Goal: Check status: Check status

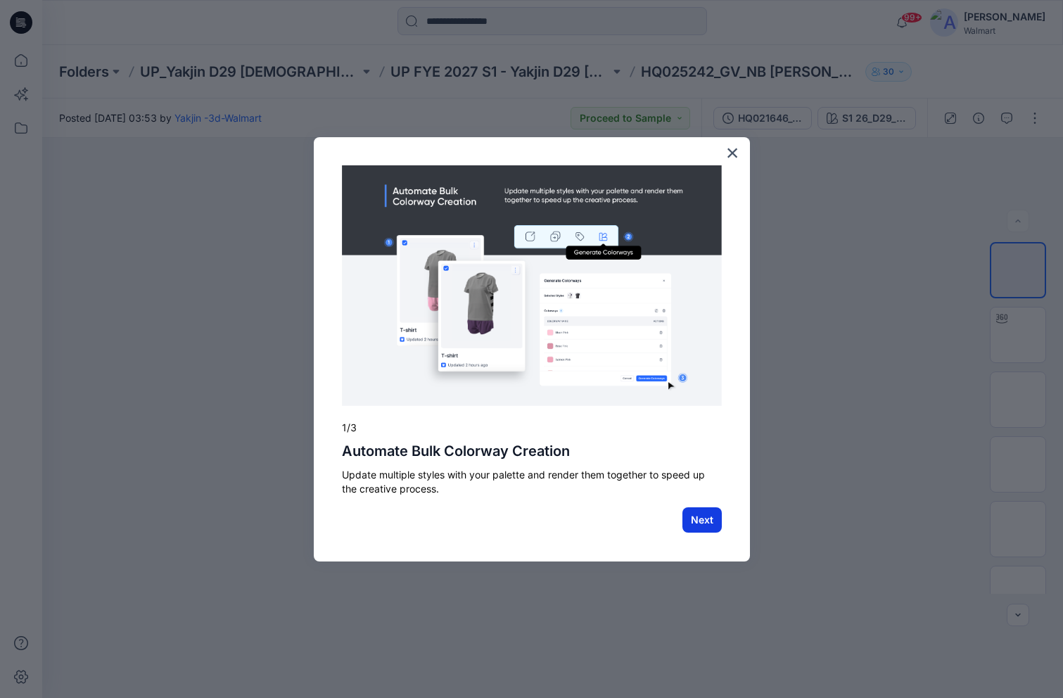
click at [710, 515] on button "Next" at bounding box center [701, 519] width 39 height 25
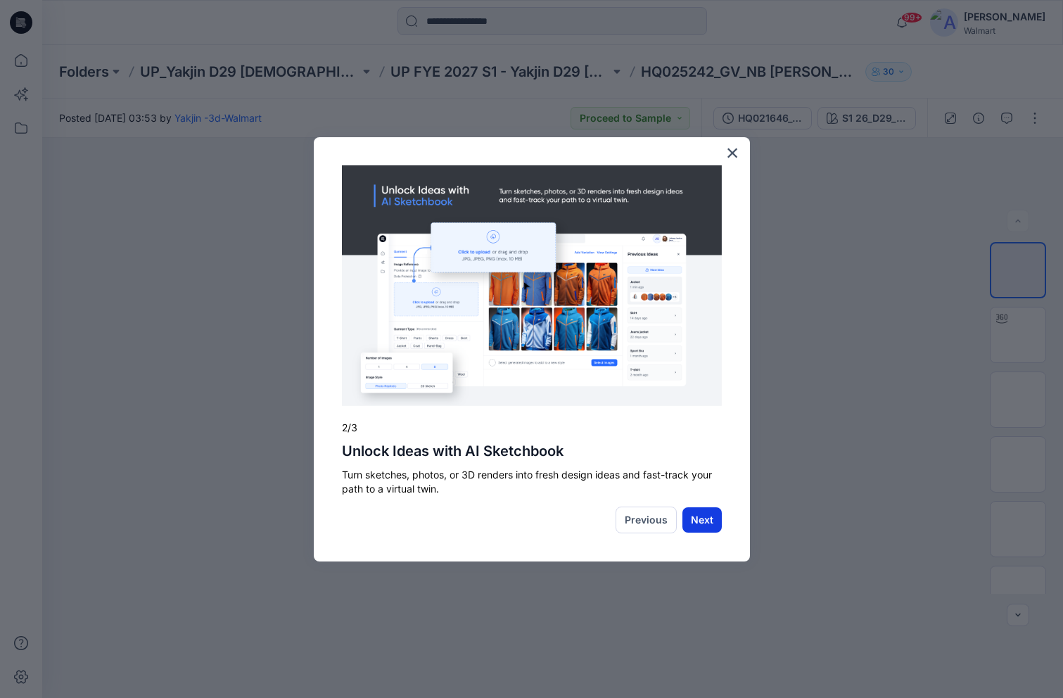
click at [717, 525] on button "Next" at bounding box center [701, 519] width 39 height 25
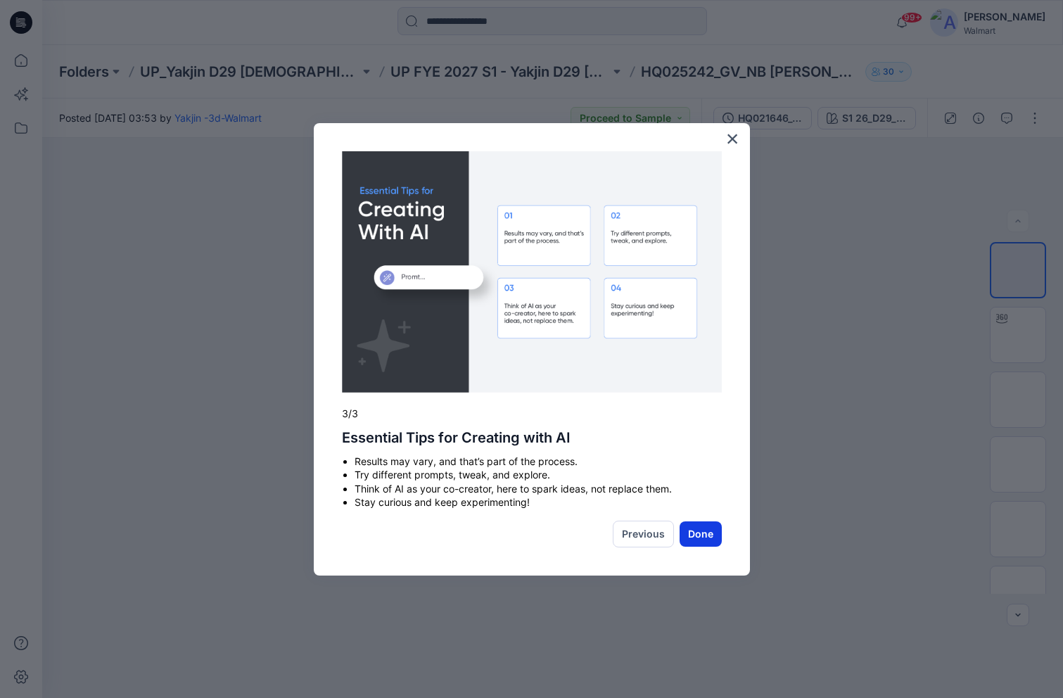
click at [713, 537] on button "Done" at bounding box center [700, 533] width 42 height 25
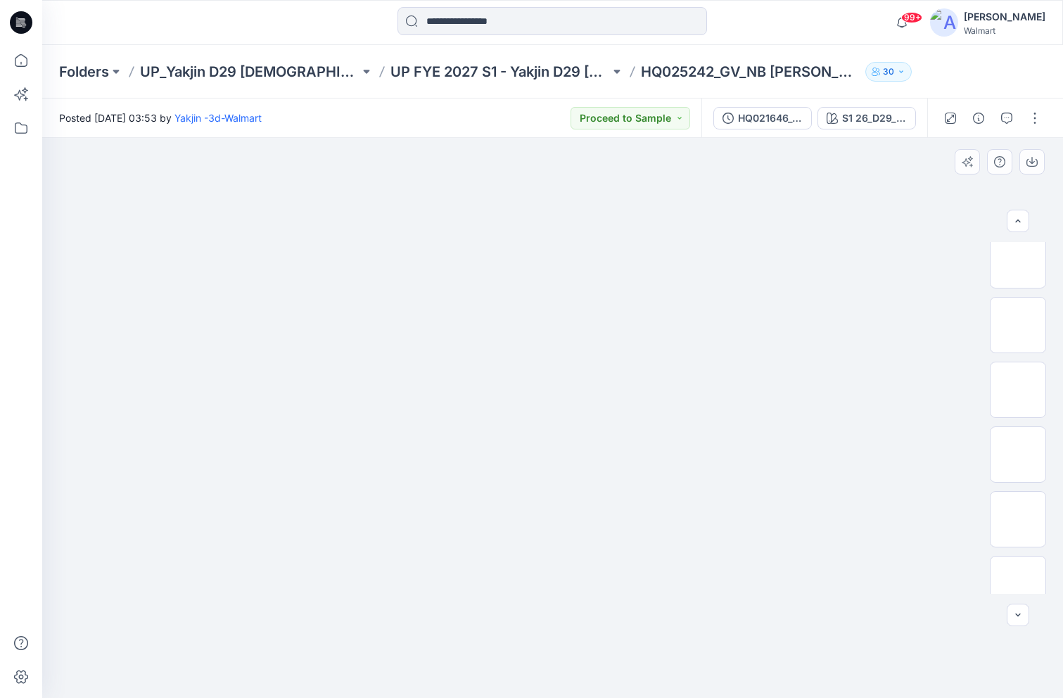
scroll to position [287, 0]
click at [1018, 436] on img at bounding box center [1018, 436] width 0 height 0
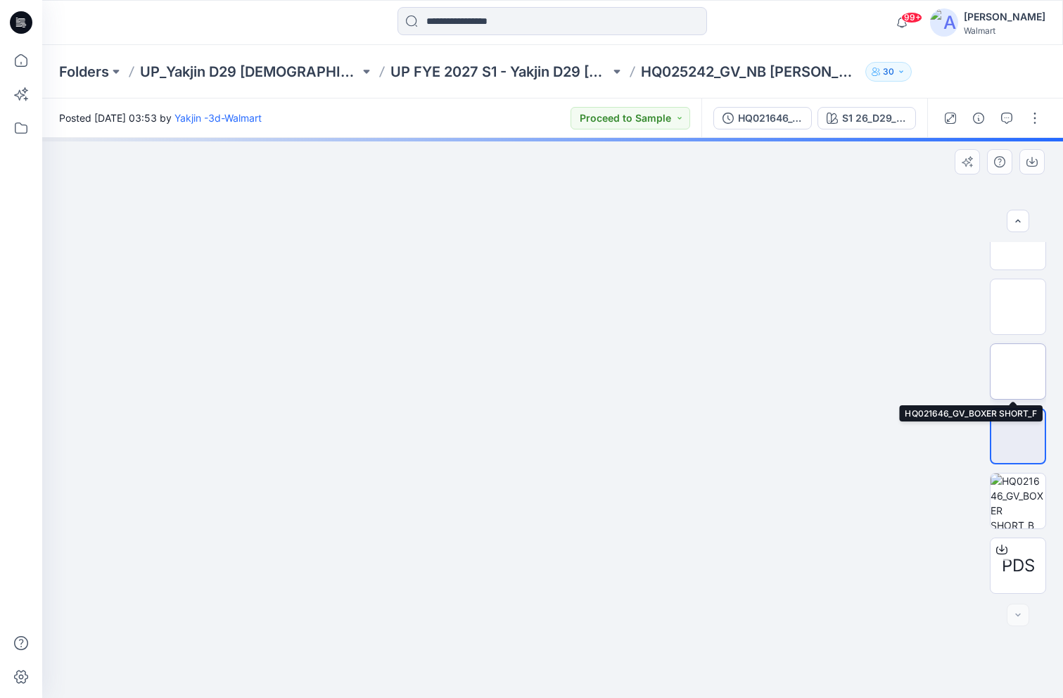
click at [1018, 371] on img at bounding box center [1018, 371] width 0 height 0
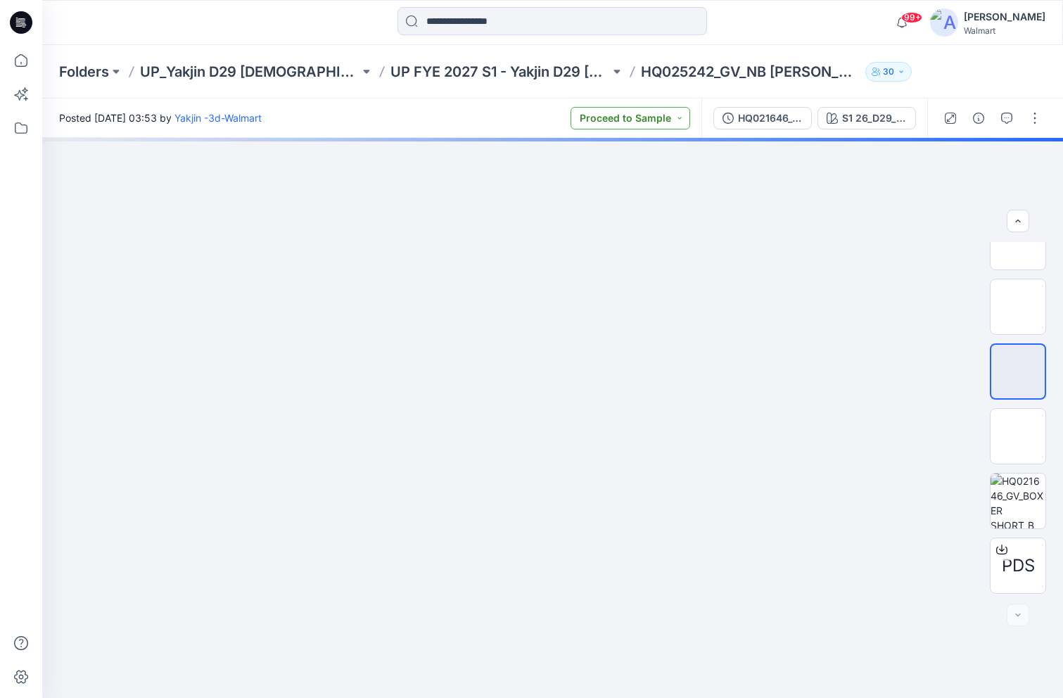
click at [677, 113] on button "Proceed to Sample" at bounding box center [630, 118] width 120 height 23
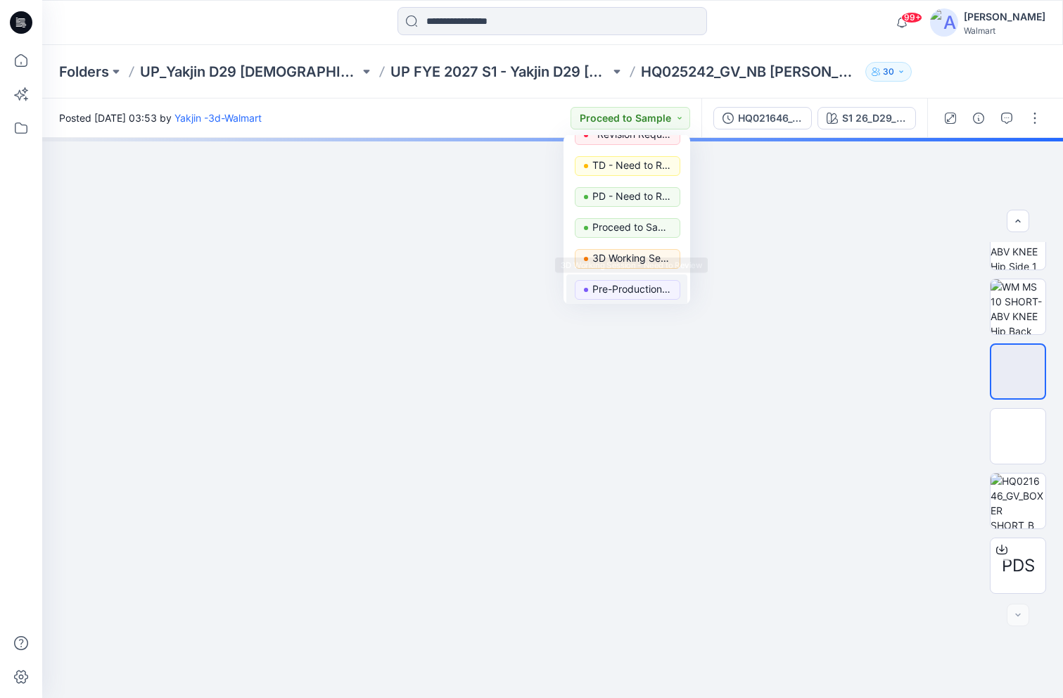
scroll to position [70, 0]
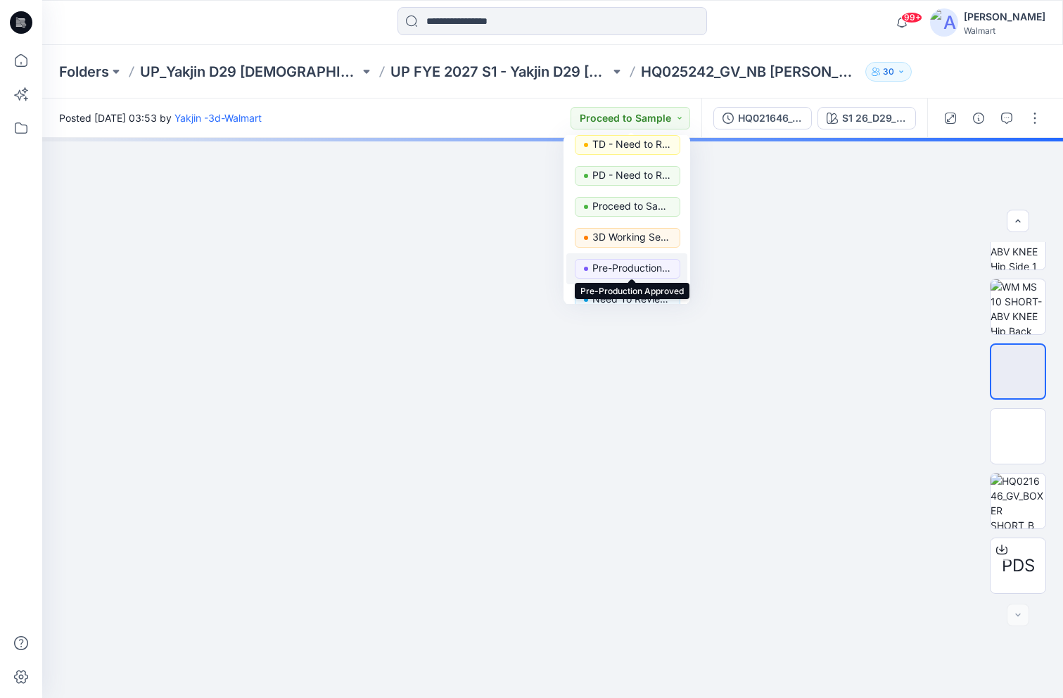
click at [656, 267] on p "Pre-Production Approved" at bounding box center [631, 268] width 79 height 18
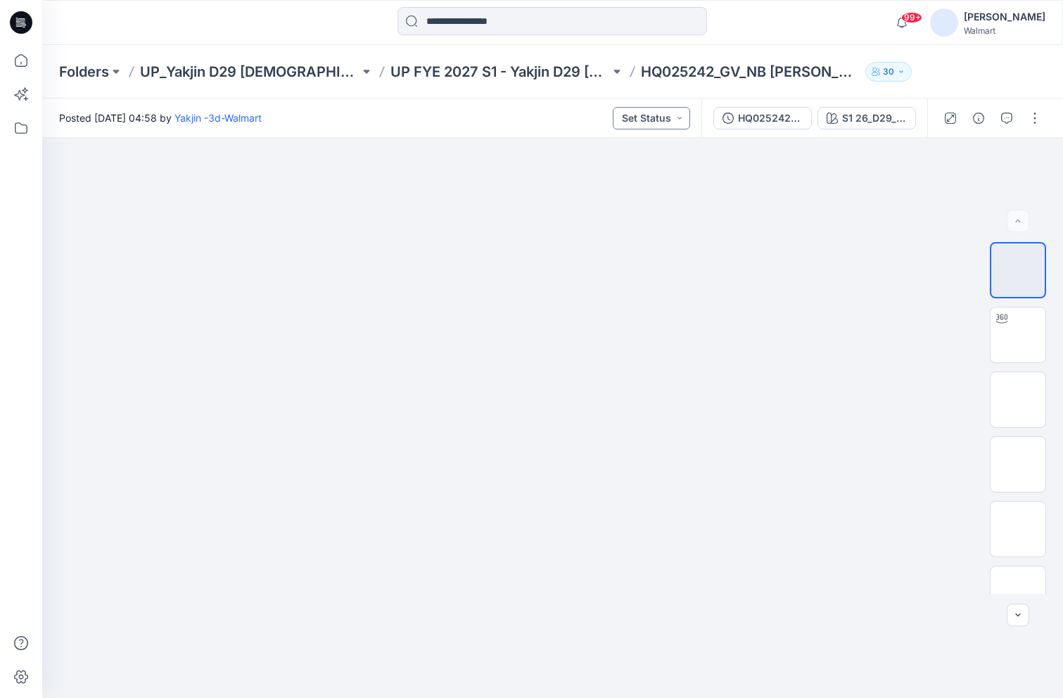
click at [682, 110] on button "Set Status" at bounding box center [651, 118] width 77 height 23
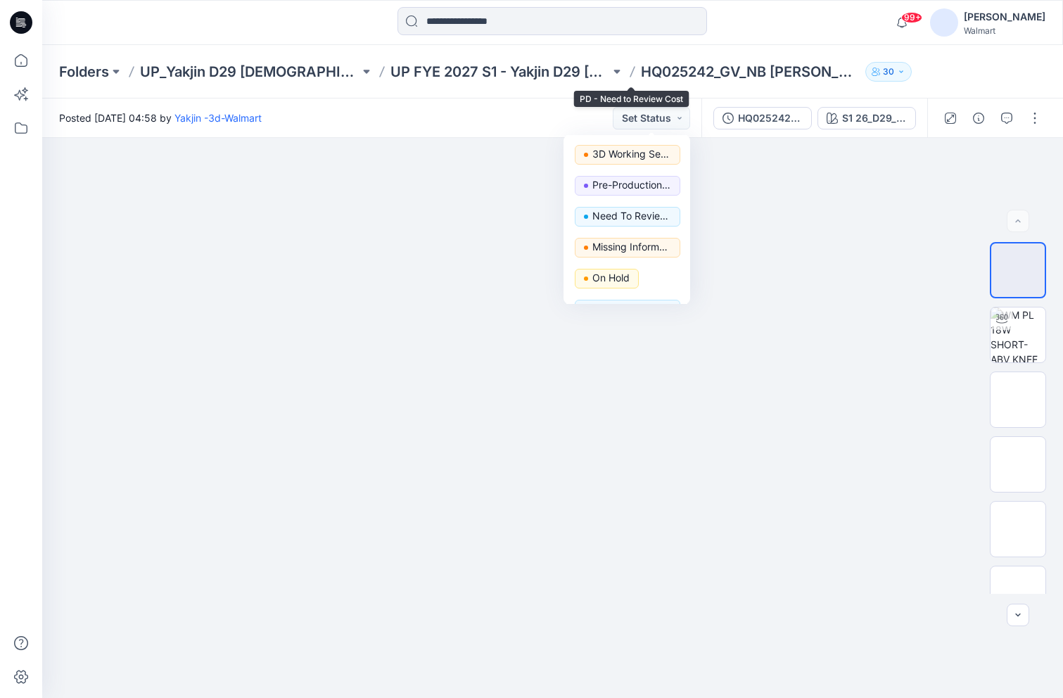
scroll to position [177, 0]
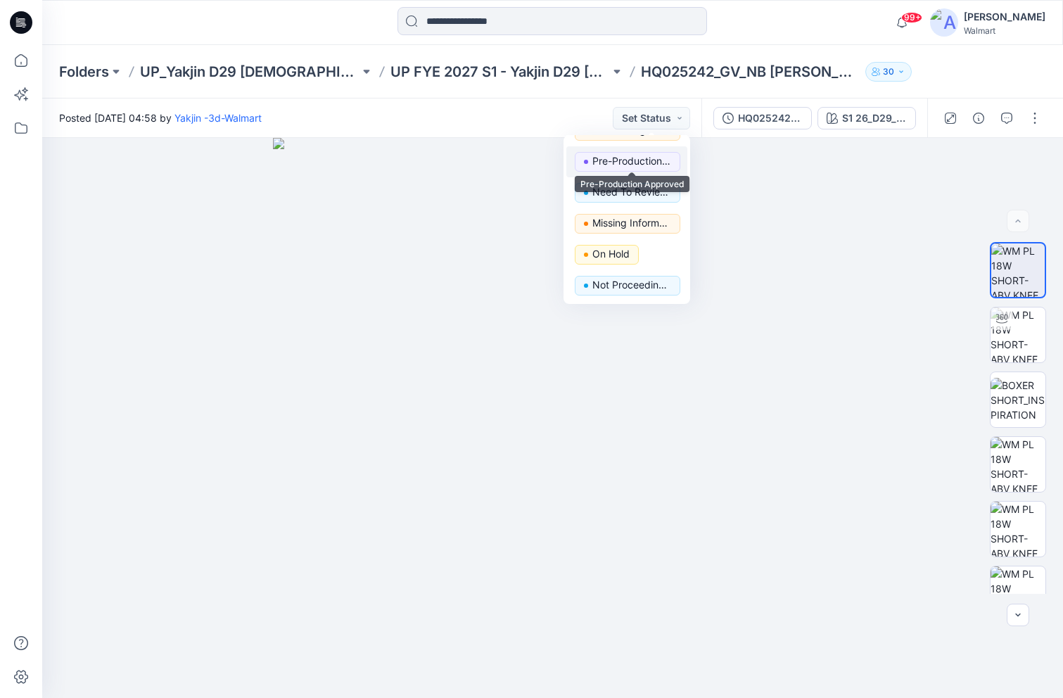
click at [633, 161] on p "Pre-Production Approved" at bounding box center [631, 161] width 79 height 18
